Goal: Task Accomplishment & Management: Manage account settings

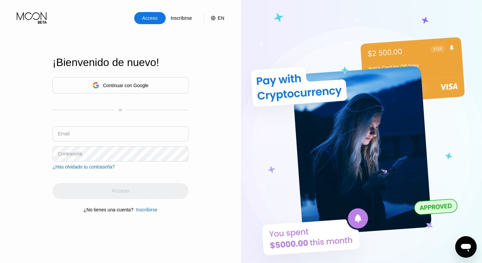
click at [117, 132] on input "text" at bounding box center [121, 133] width 136 height 15
type input "[EMAIL_ADDRESS][DOMAIN_NAME]"
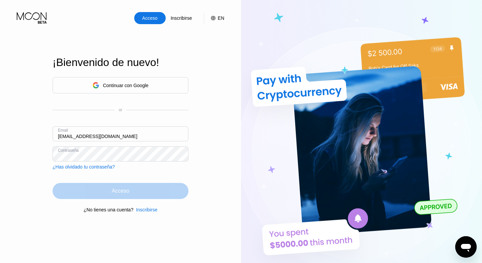
click at [125, 192] on div "Acceso" at bounding box center [120, 190] width 17 height 7
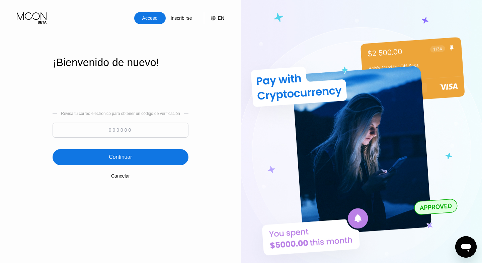
click at [177, 124] on input at bounding box center [121, 129] width 136 height 15
paste input "978066"
type input "978066"
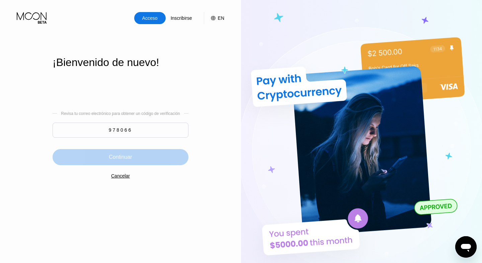
click at [151, 158] on div "Continuar" at bounding box center [121, 157] width 136 height 16
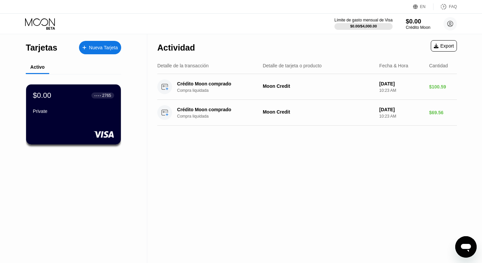
click at [415, 20] on div "$0.00" at bounding box center [418, 21] width 24 height 7
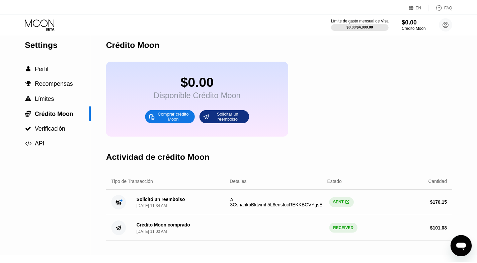
scroll to position [8, 0]
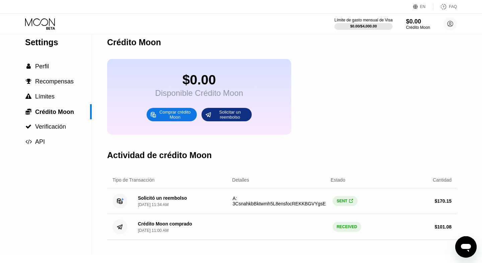
click at [351, 200] on span "" at bounding box center [351, 200] width 4 height 5
